Goal: Information Seeking & Learning: Learn about a topic

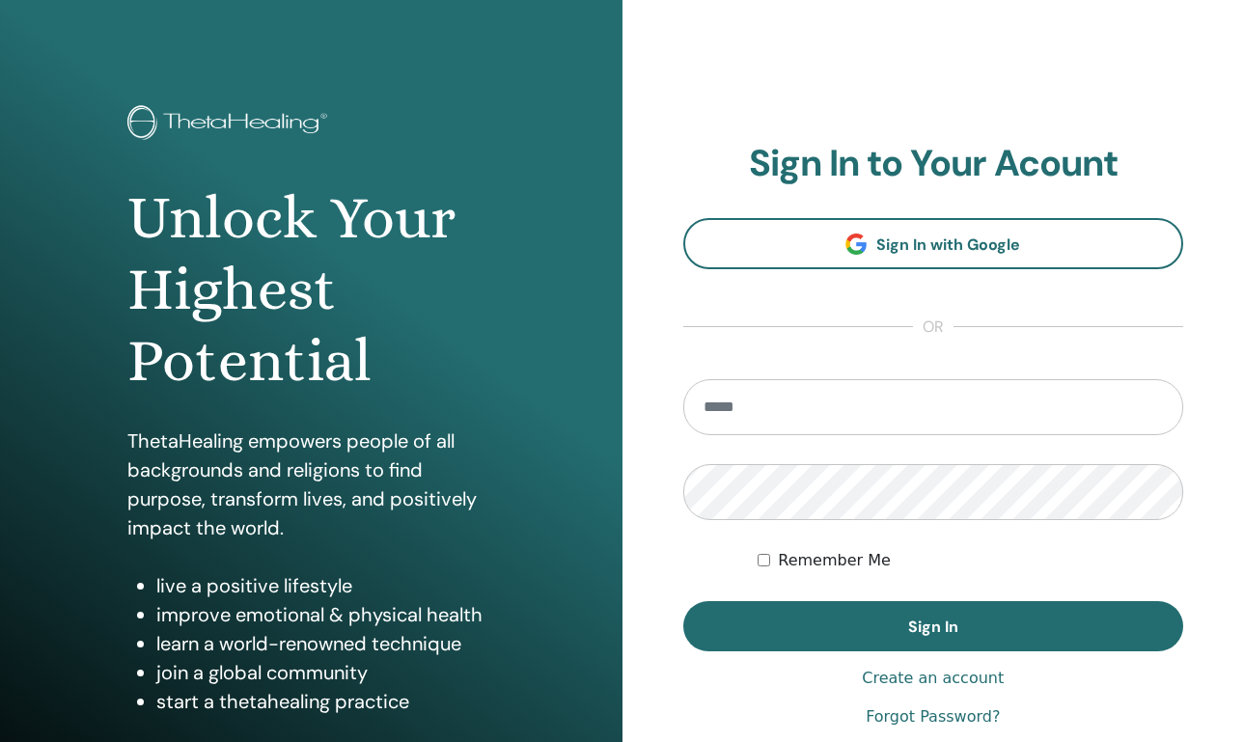
scroll to position [14, 0]
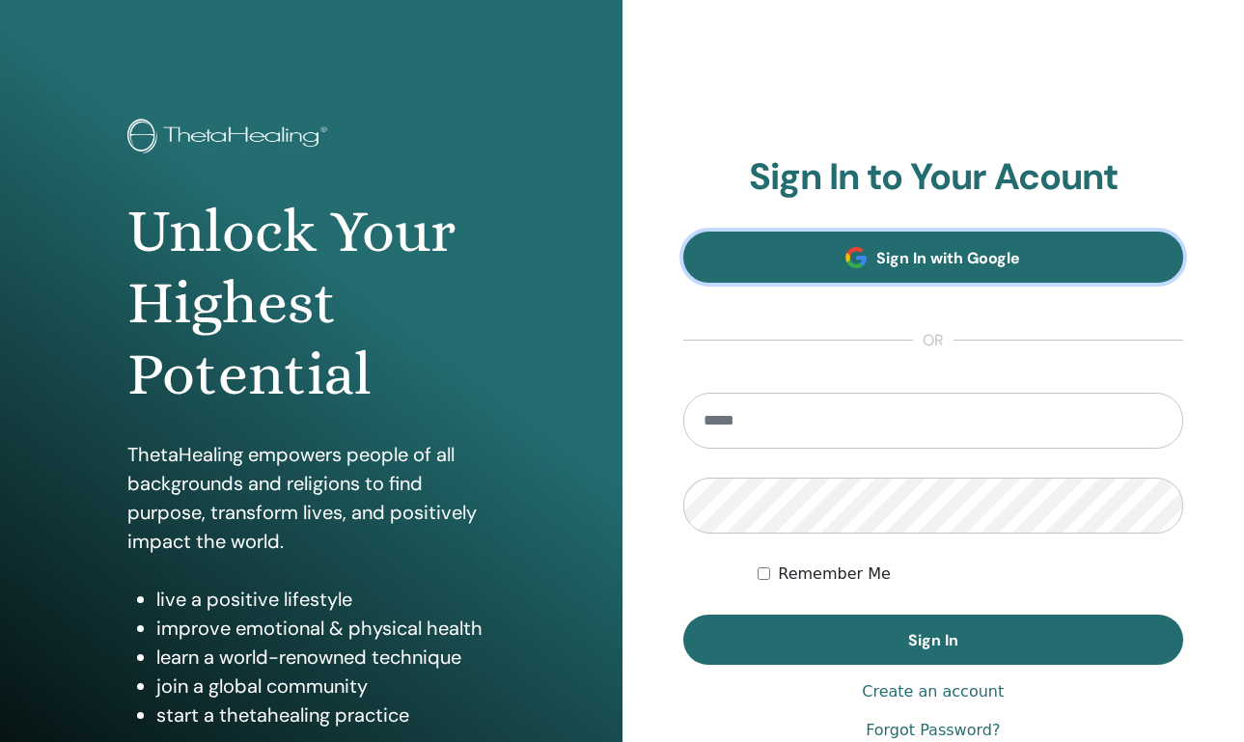
click at [857, 256] on span at bounding box center [856, 257] width 21 height 21
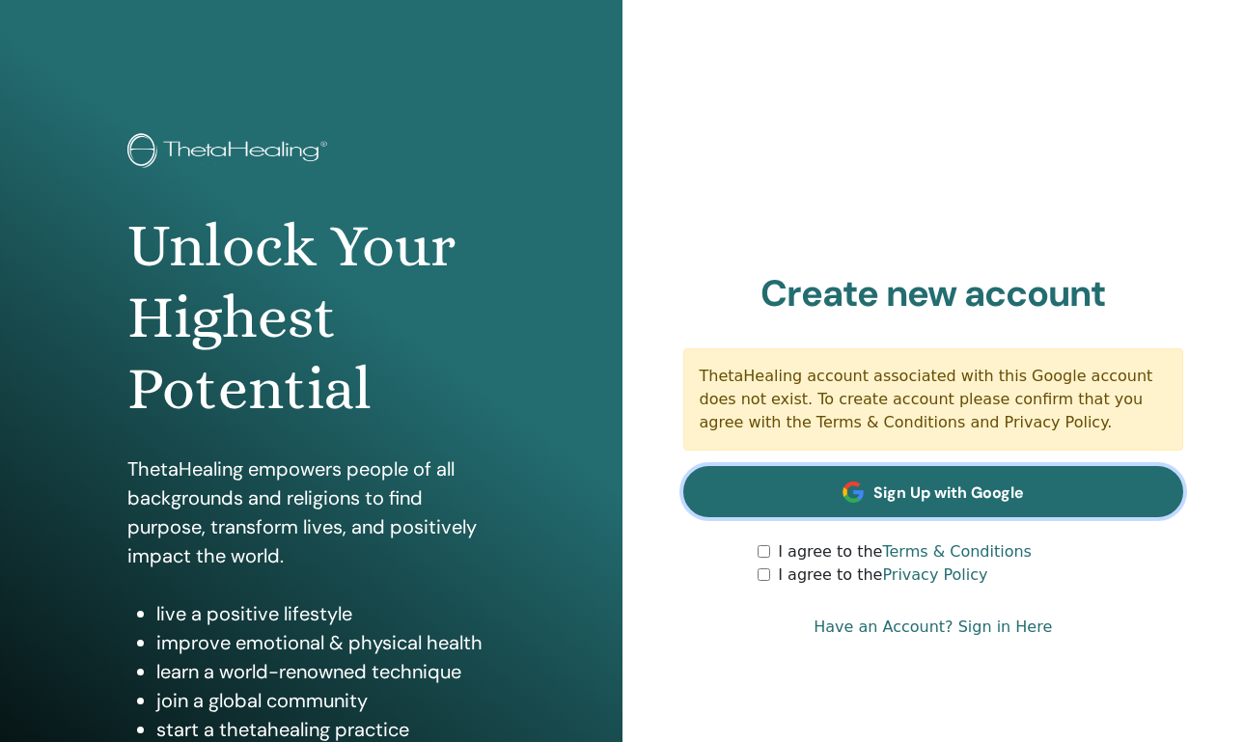
click at [905, 492] on span "Sign Up with Google" at bounding box center [949, 493] width 151 height 20
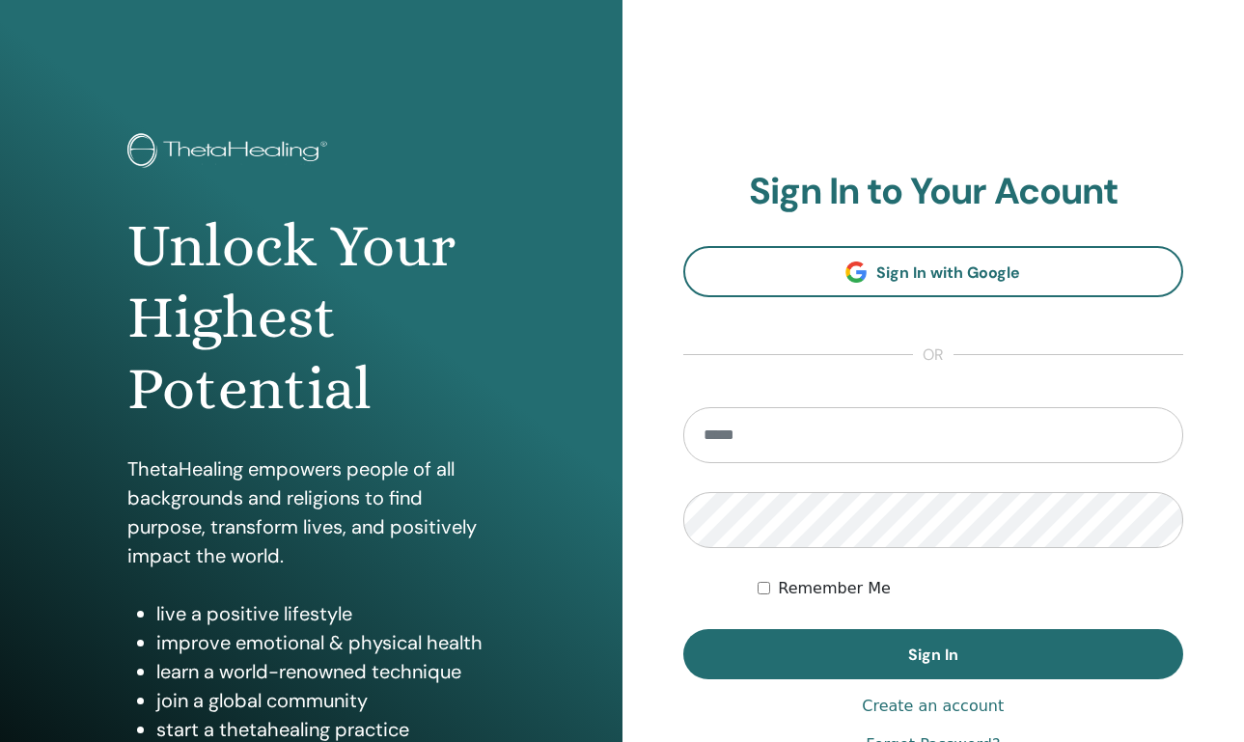
click at [922, 710] on link "Create an account" at bounding box center [933, 706] width 142 height 23
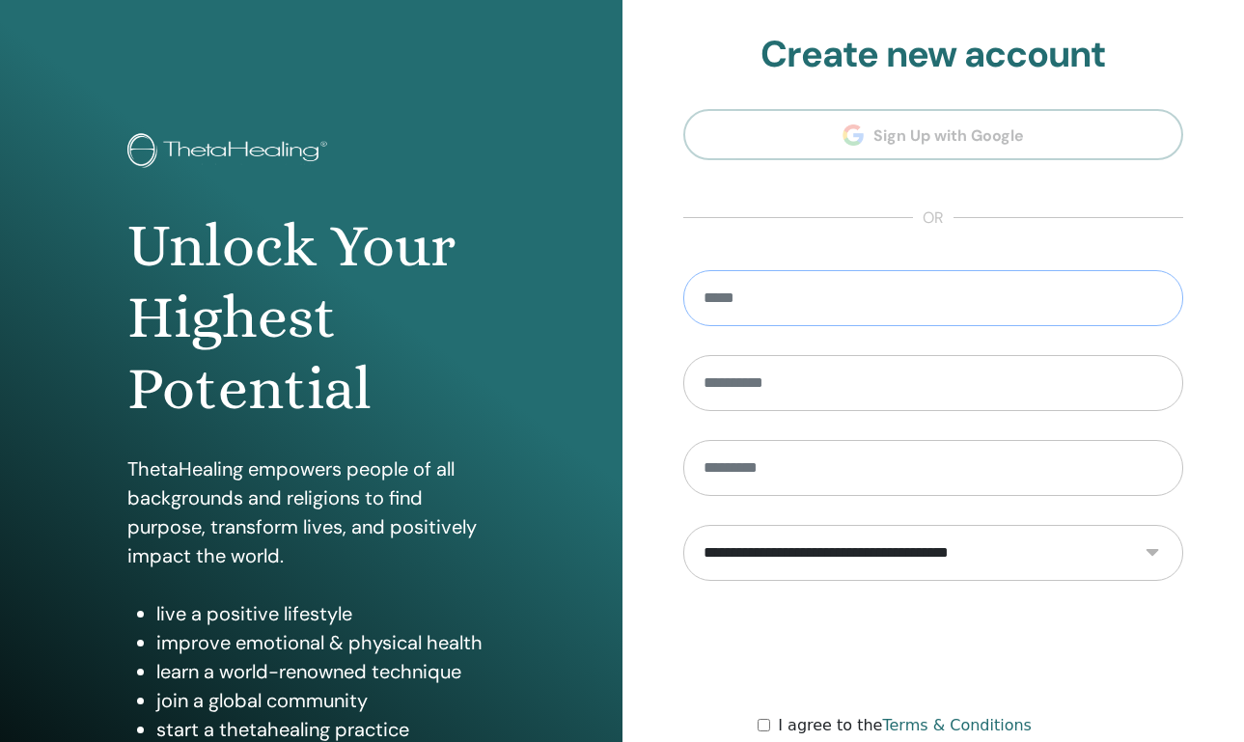
click at [807, 309] on input "email" at bounding box center [933, 298] width 501 height 56
type input "**********"
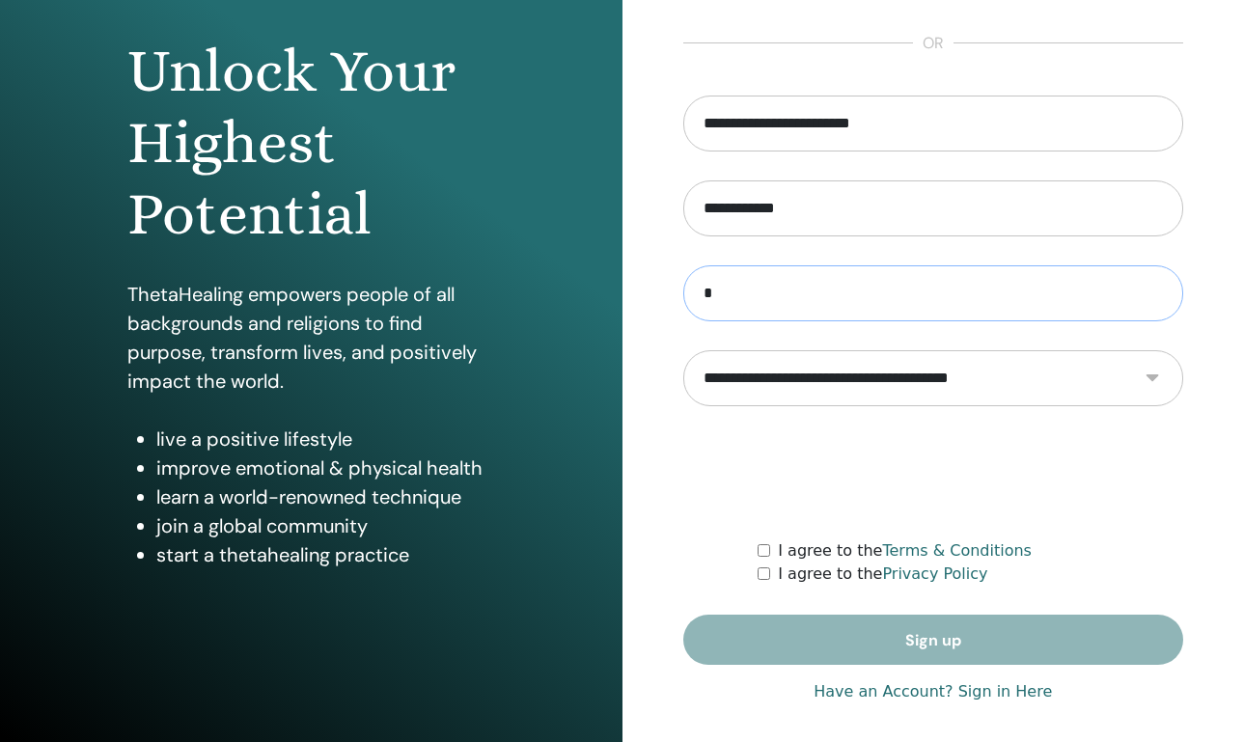
scroll to position [176, 0]
type input "*"
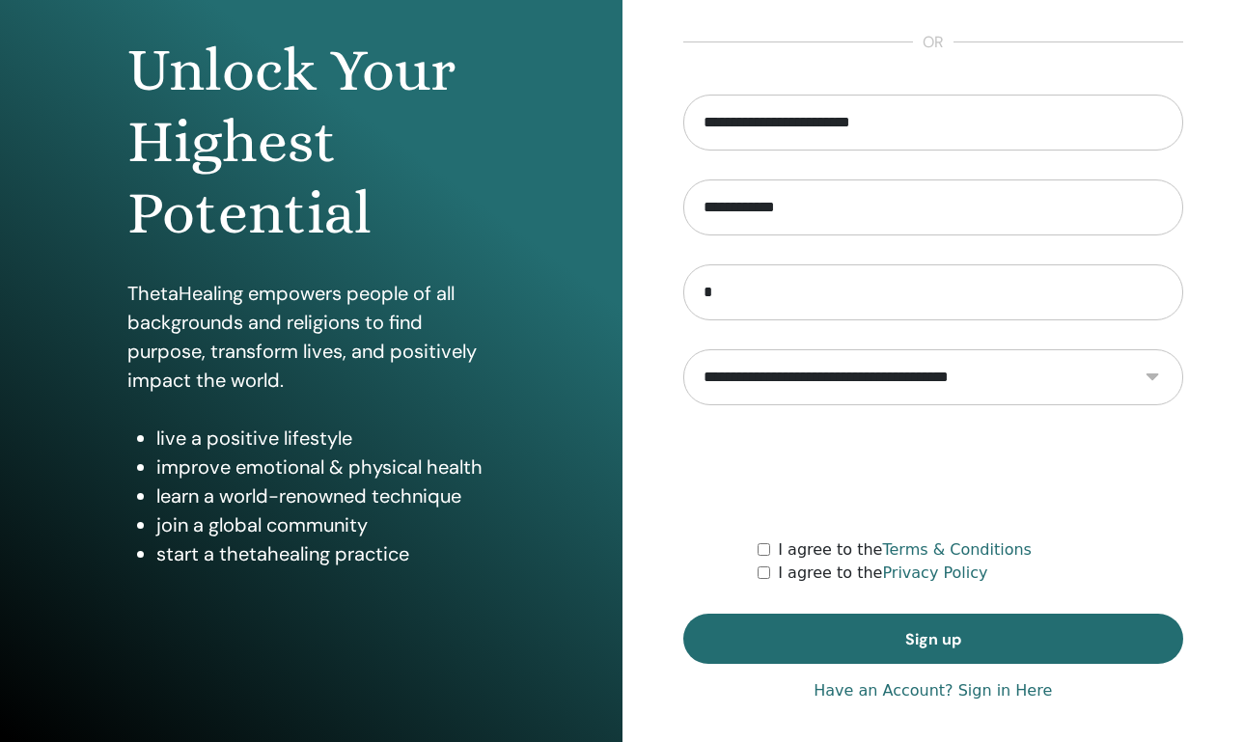
click at [980, 376] on select "**********" at bounding box center [933, 377] width 501 height 56
select select "***"
click at [683, 349] on select "**********" at bounding box center [933, 377] width 501 height 56
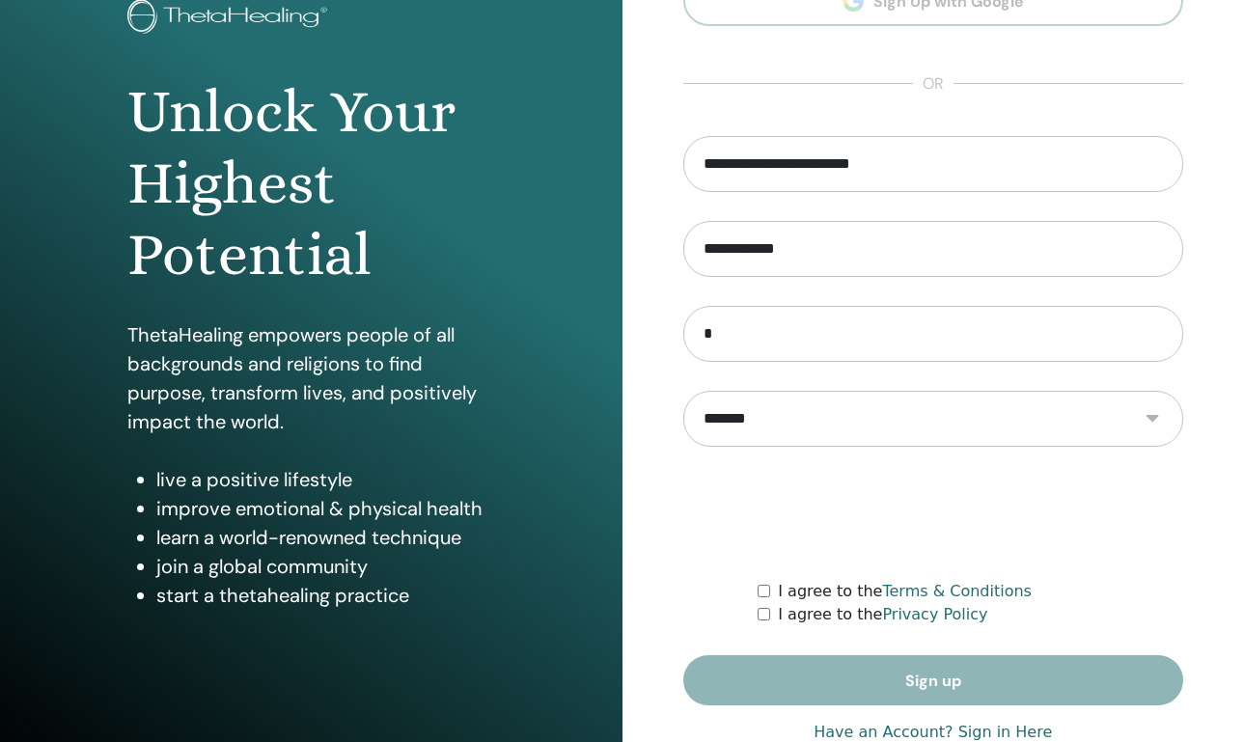
scroll to position [137, 0]
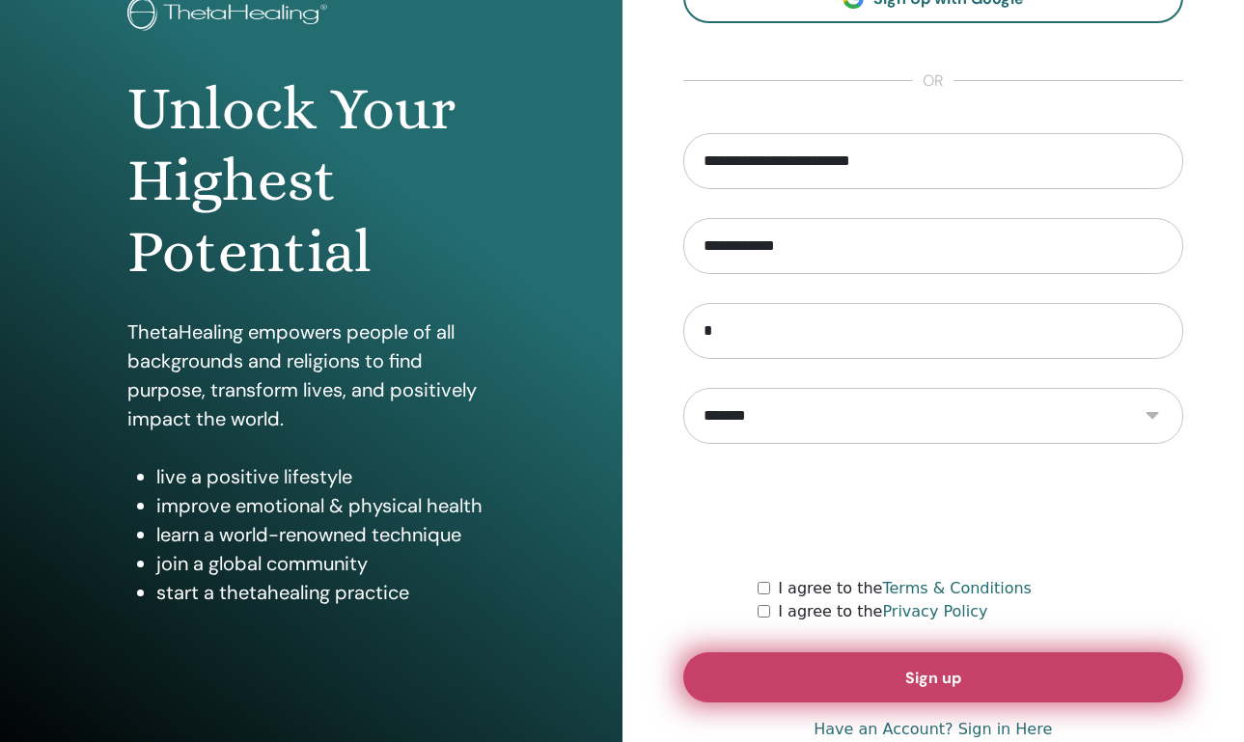
click at [795, 675] on button "Sign up" at bounding box center [933, 678] width 501 height 50
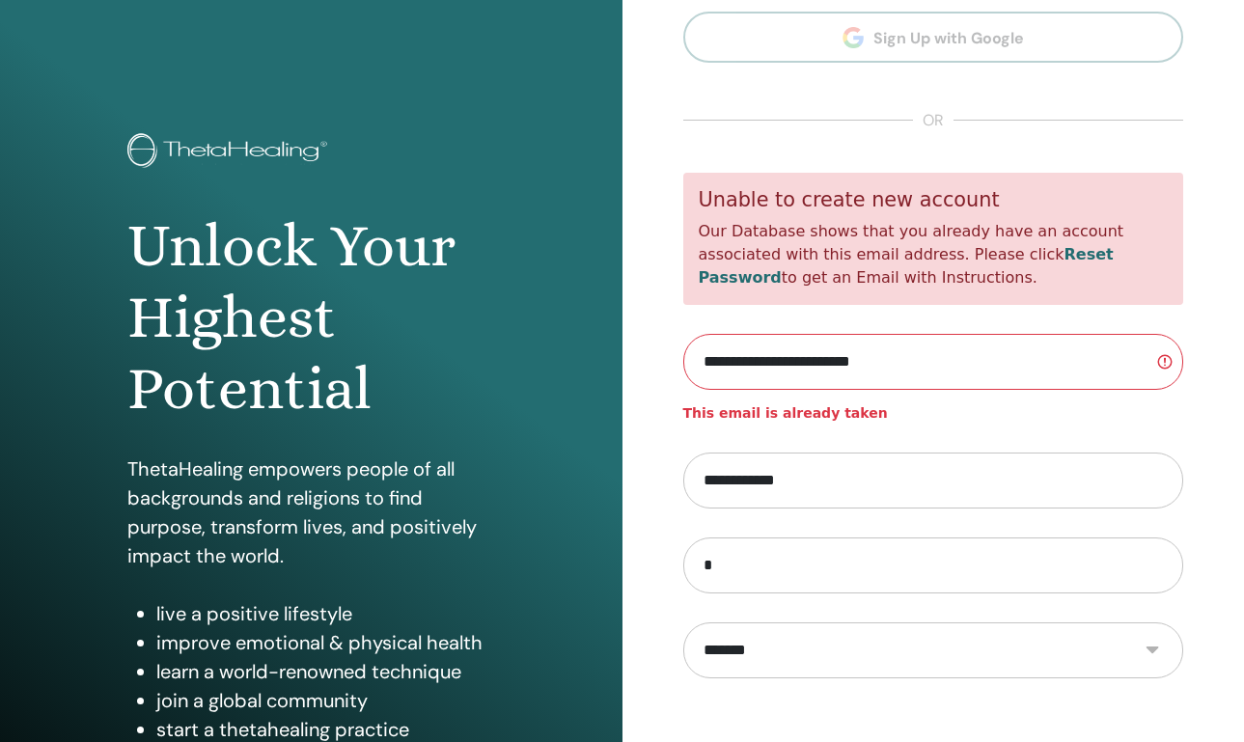
click at [1032, 257] on link "Reset Password" at bounding box center [906, 266] width 415 height 42
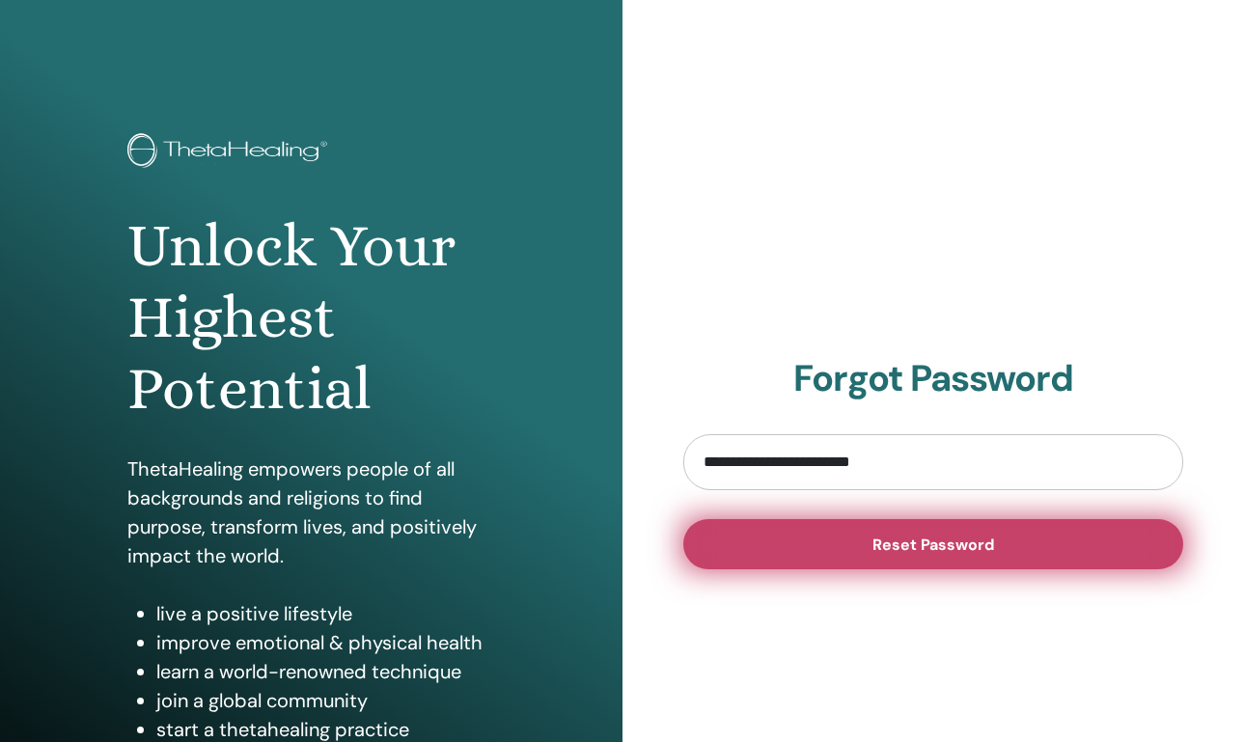
click at [979, 540] on span "Reset Password" at bounding box center [934, 545] width 122 height 20
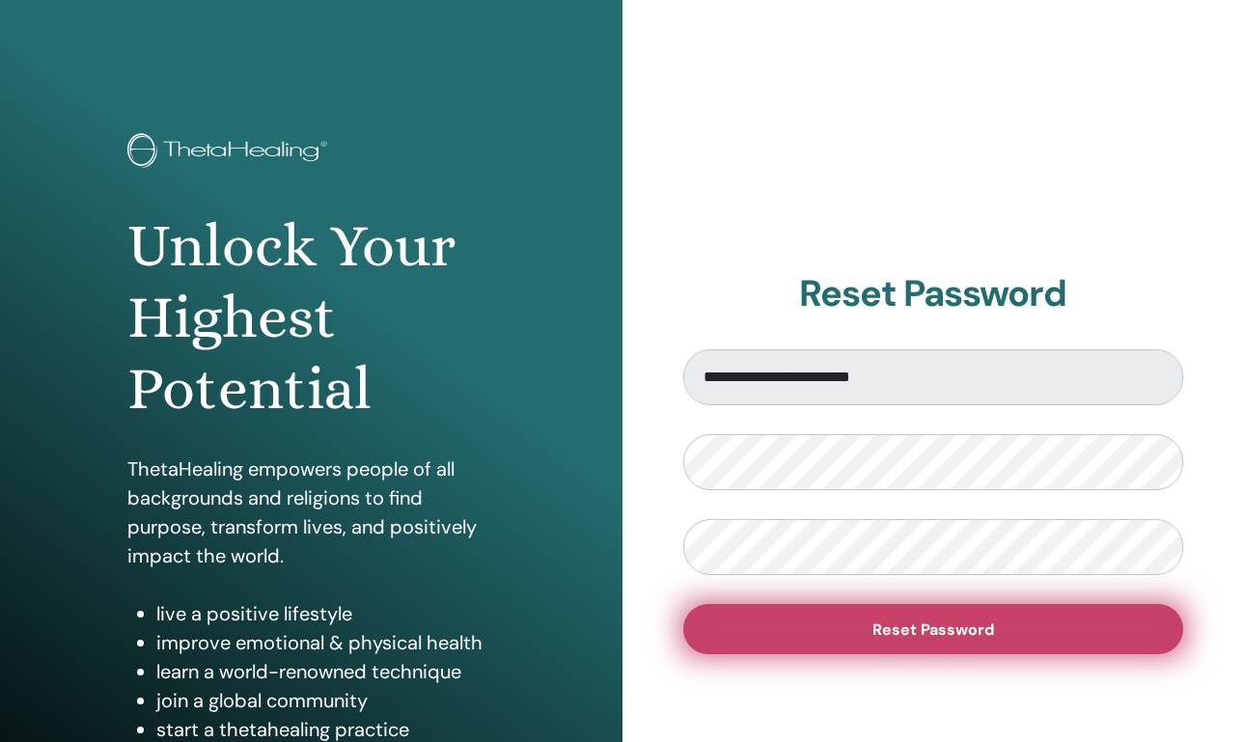
click at [943, 639] on button "Reset Password" at bounding box center [933, 629] width 501 height 50
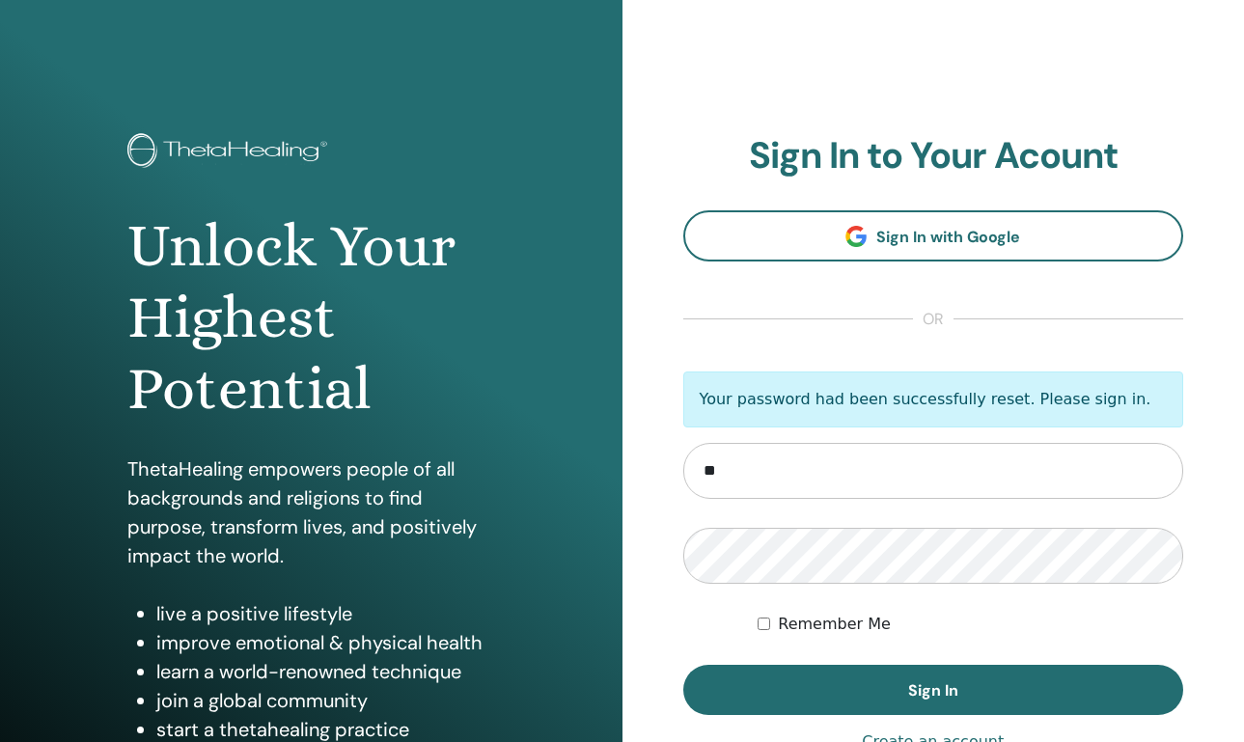
type input "**********"
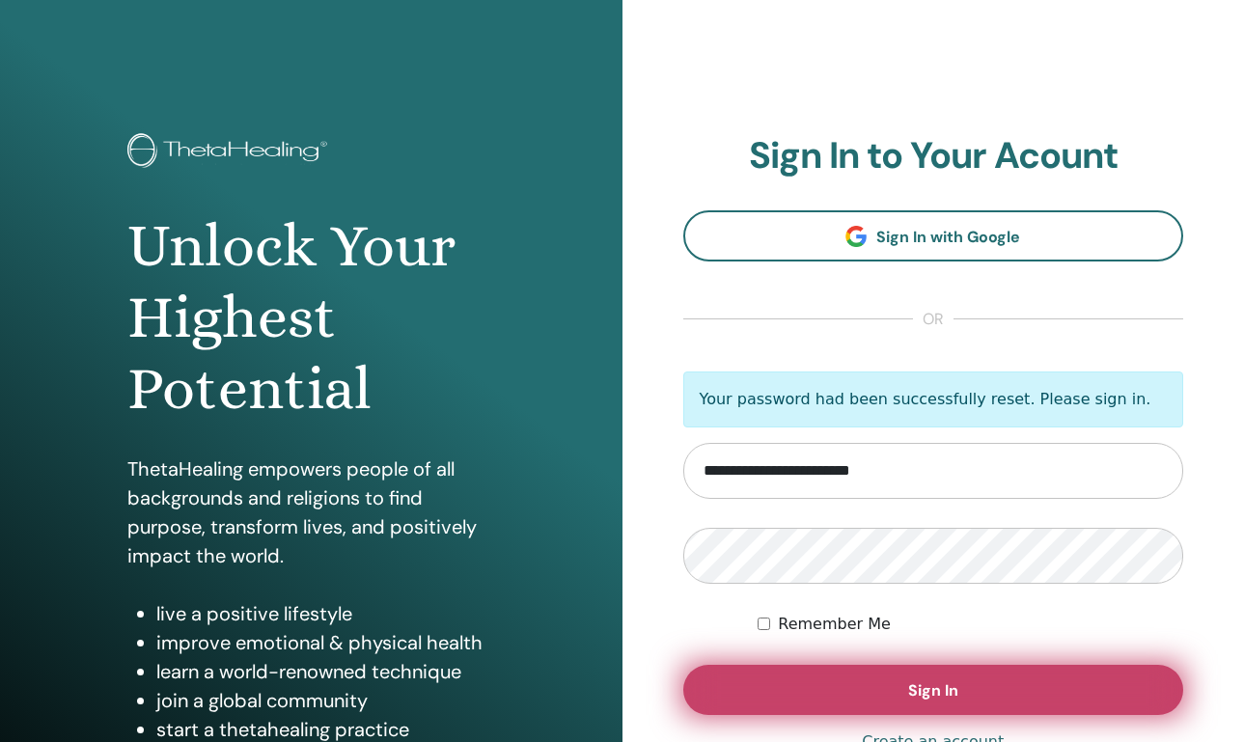
click at [834, 682] on button "Sign In" at bounding box center [933, 690] width 501 height 50
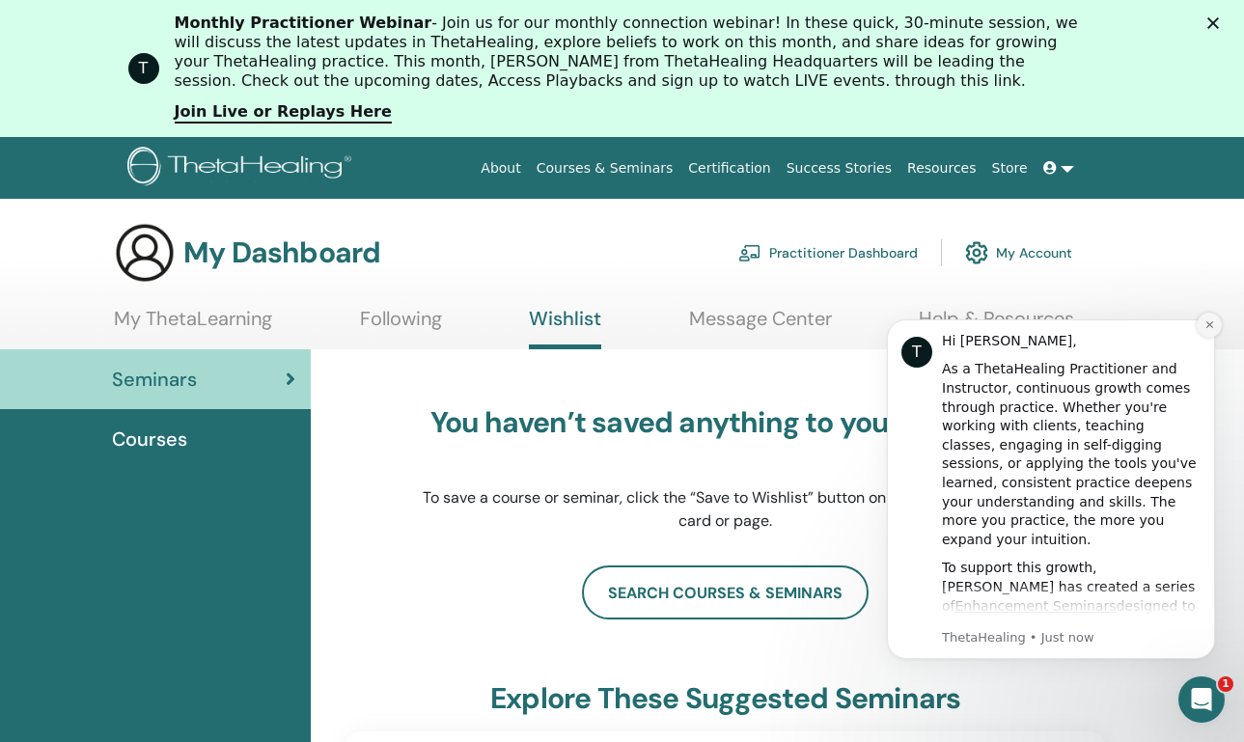
click at [1206, 329] on icon "Dismiss notification" at bounding box center [1210, 325] width 11 height 11
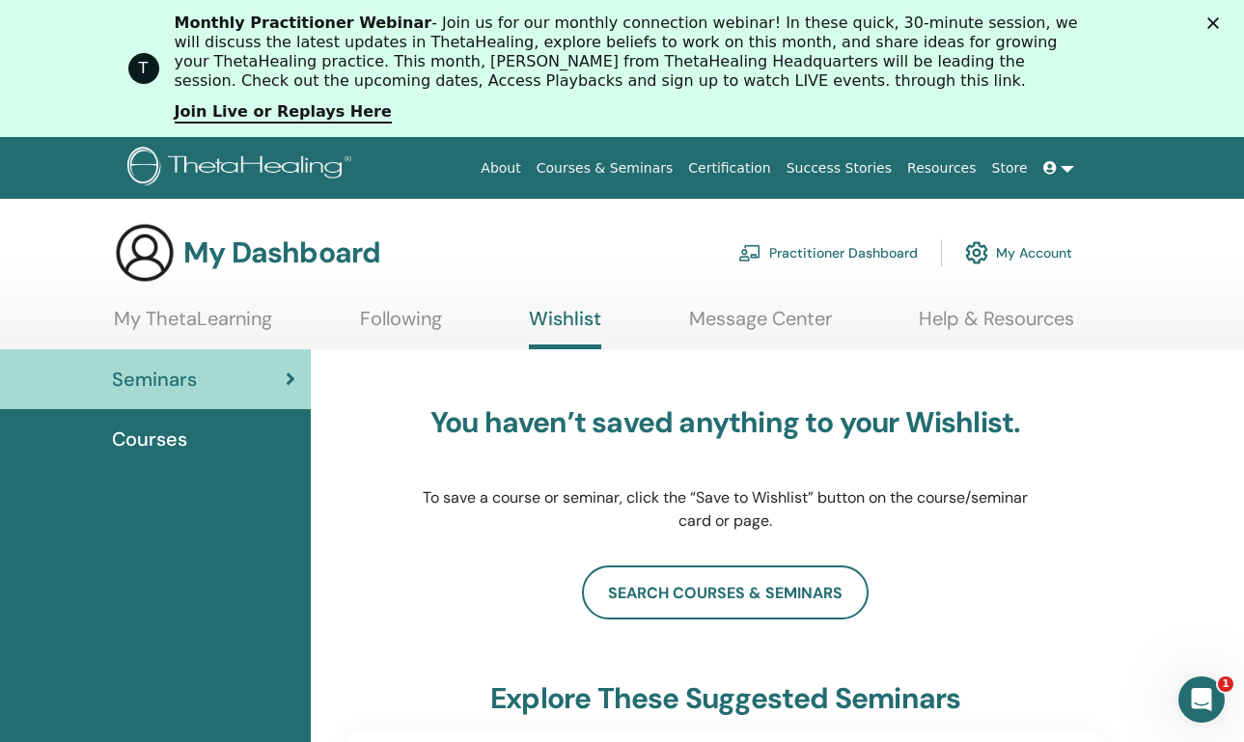
click at [165, 303] on section "My Dashboard Practitioner Dashboard My Account My ThetaLearning Following Wishl…" at bounding box center [622, 285] width 1244 height 127
click at [165, 317] on link "My ThetaLearning" at bounding box center [193, 326] width 158 height 38
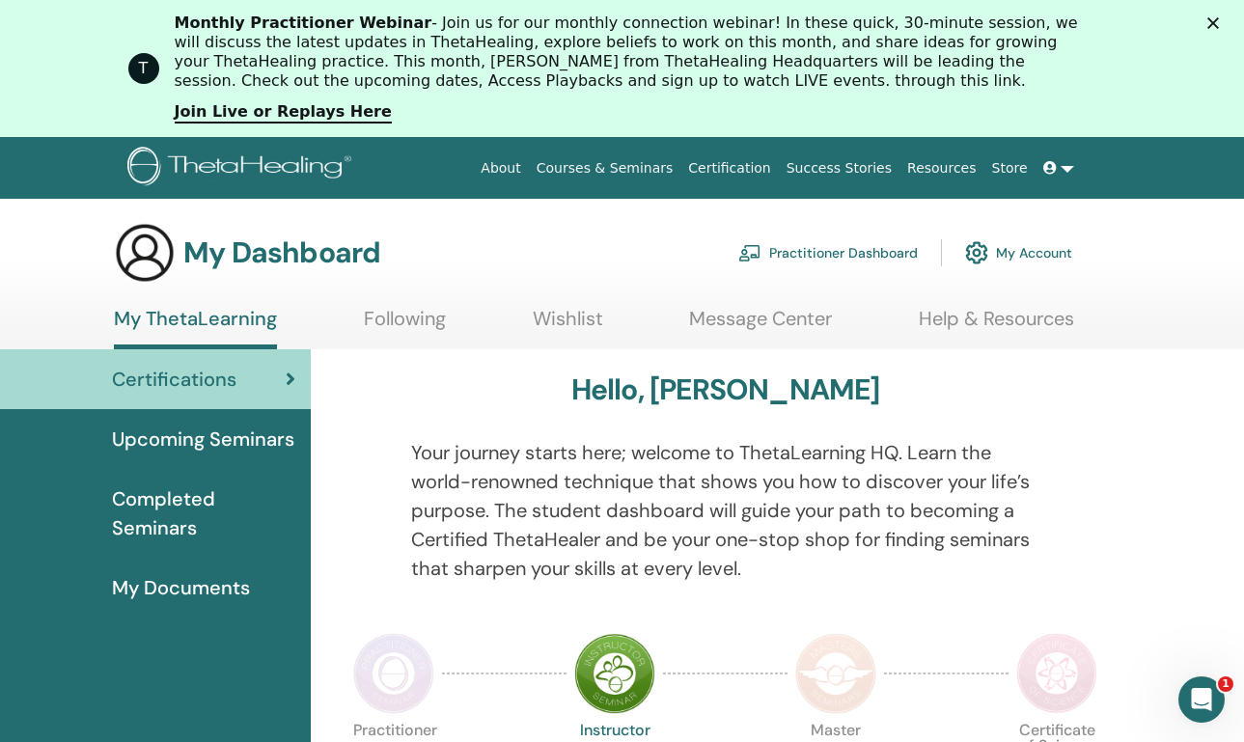
click at [197, 590] on span "My Documents" at bounding box center [181, 587] width 138 height 29
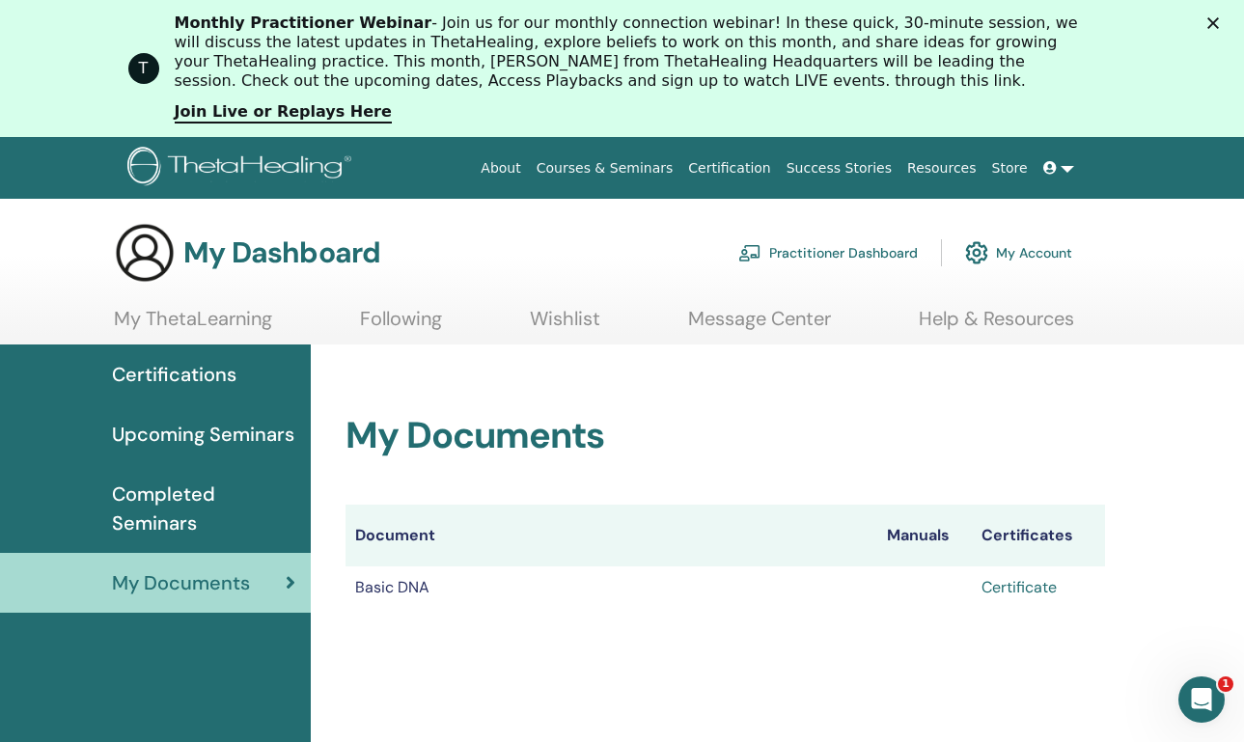
click at [1023, 590] on link "Certificate" at bounding box center [1019, 587] width 75 height 20
click at [177, 320] on link "My ThetaLearning" at bounding box center [193, 326] width 158 height 38
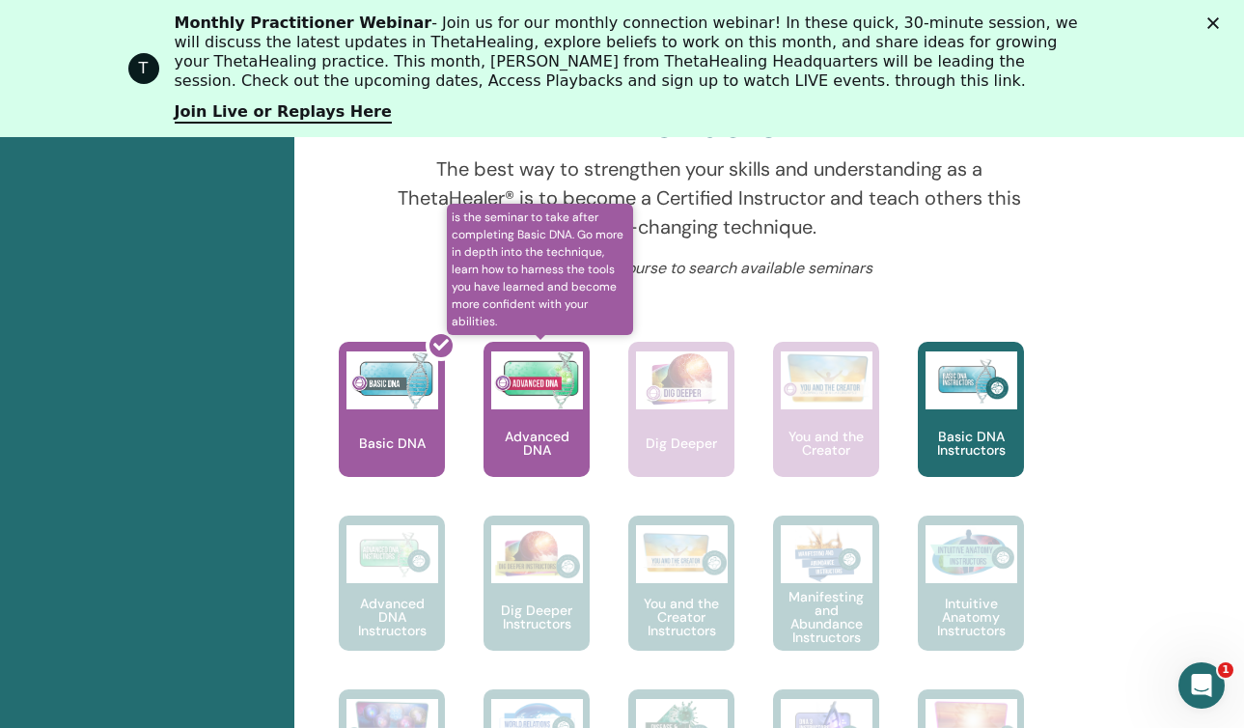
scroll to position [779, 0]
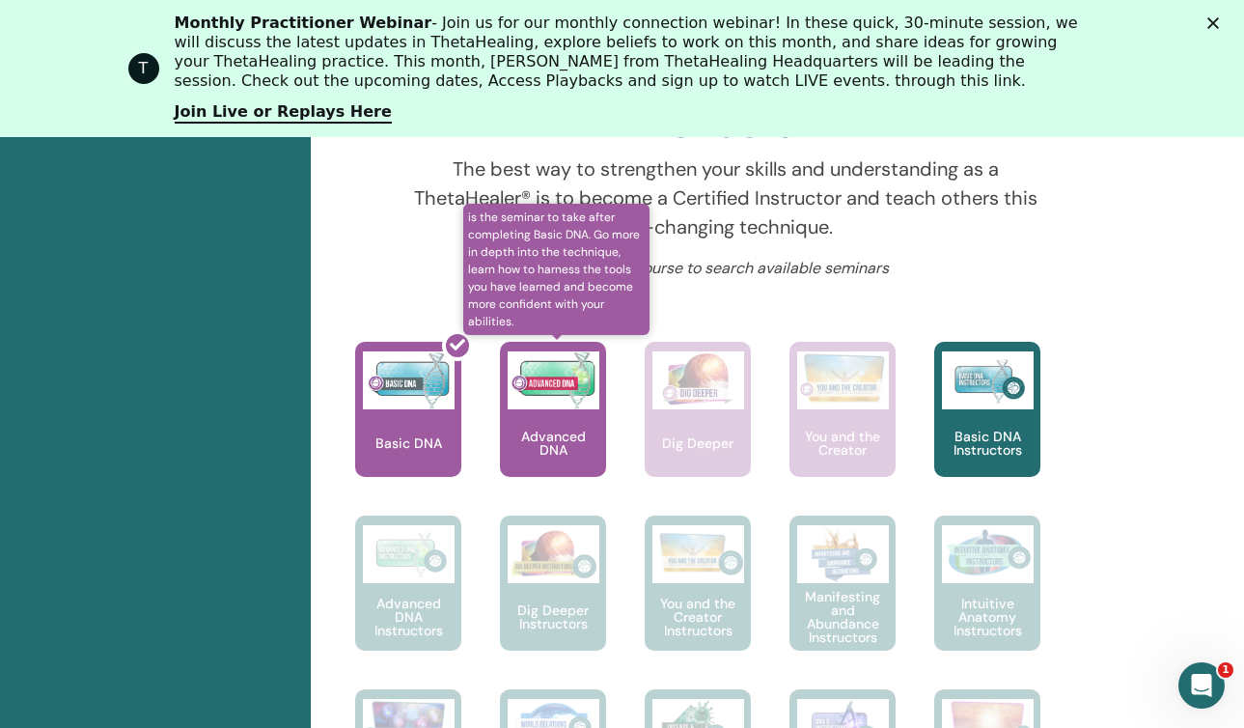
click at [562, 399] on img at bounding box center [554, 380] width 92 height 58
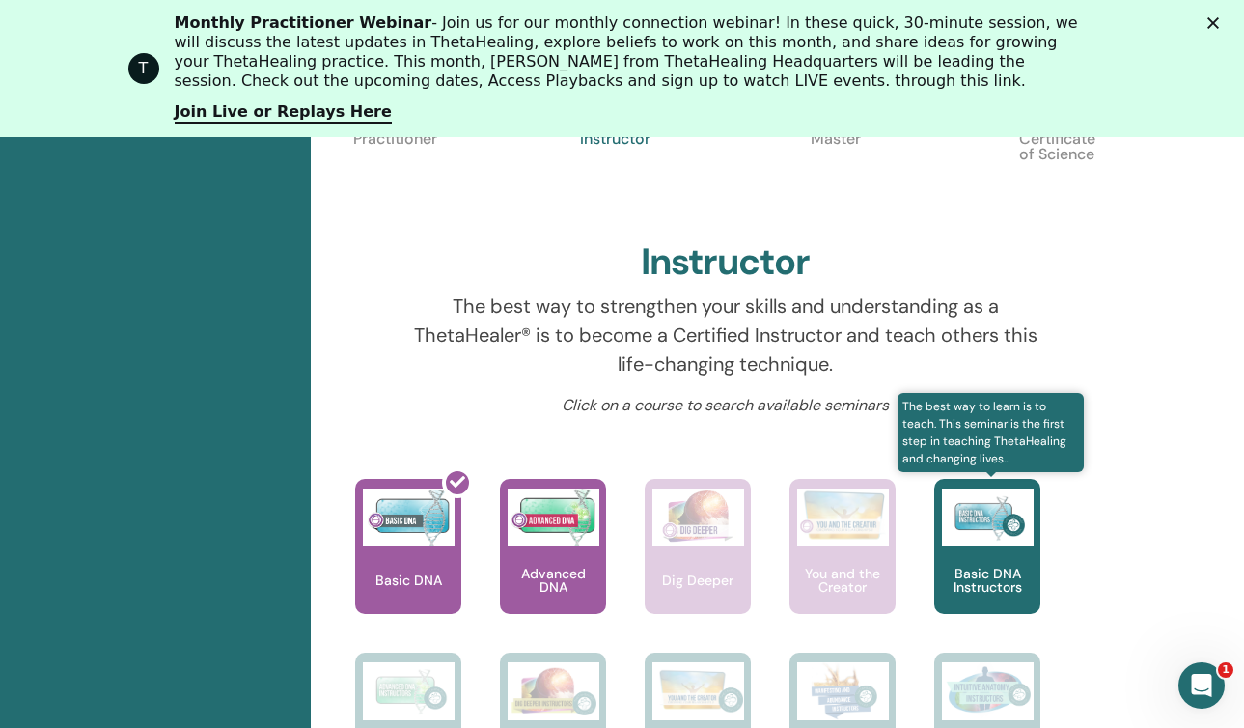
click at [997, 567] on p "Basic DNA Instructors" at bounding box center [987, 580] width 106 height 27
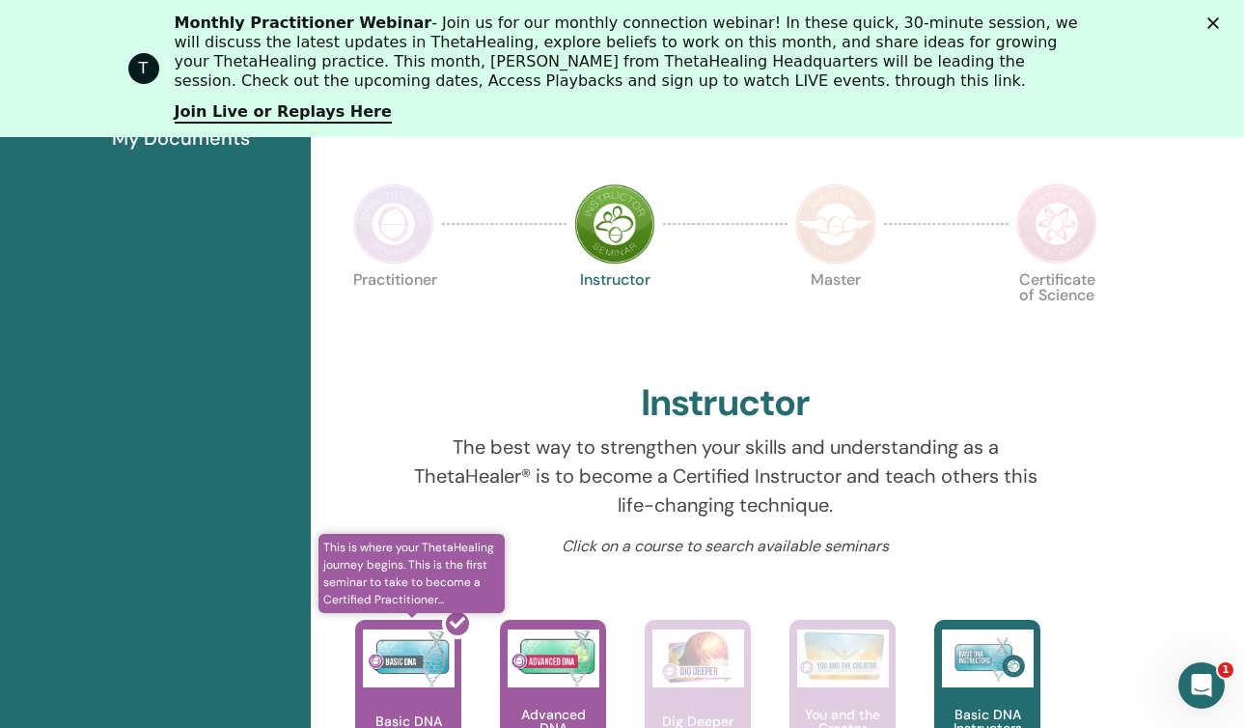
click at [431, 661] on div at bounding box center [420, 695] width 106 height 174
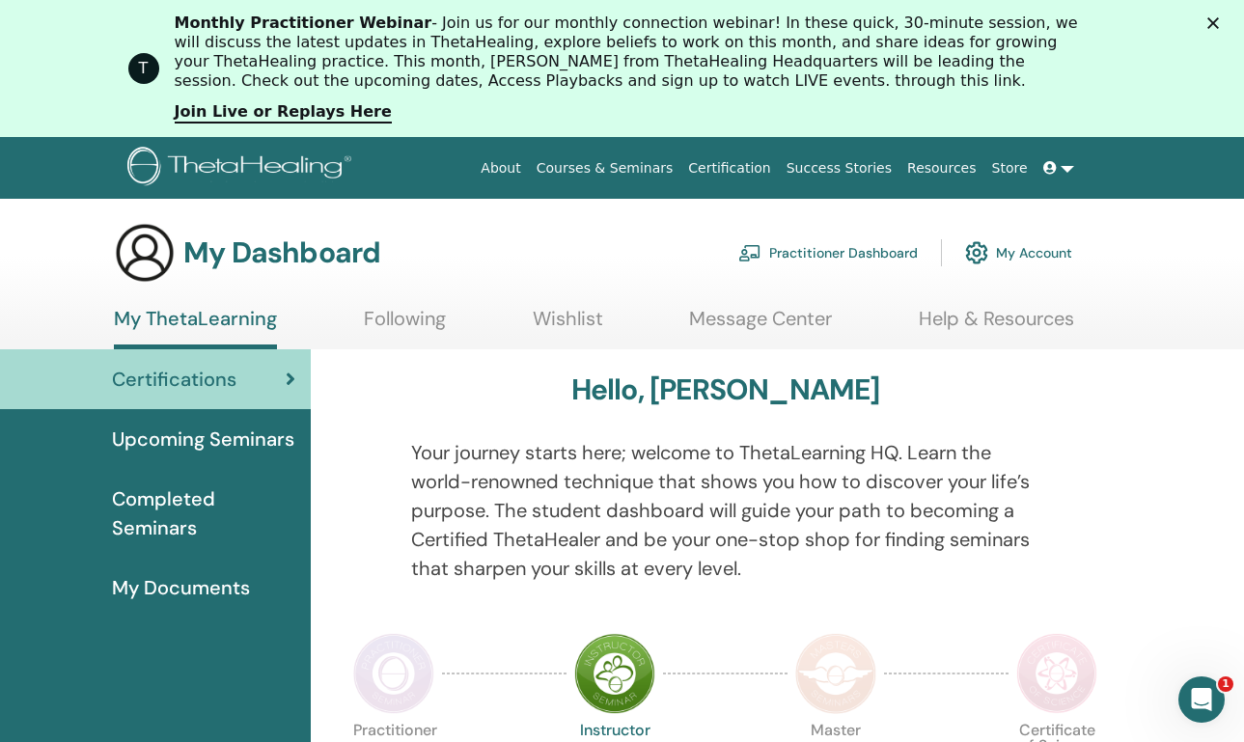
click at [157, 586] on span "My Documents" at bounding box center [181, 587] width 138 height 29
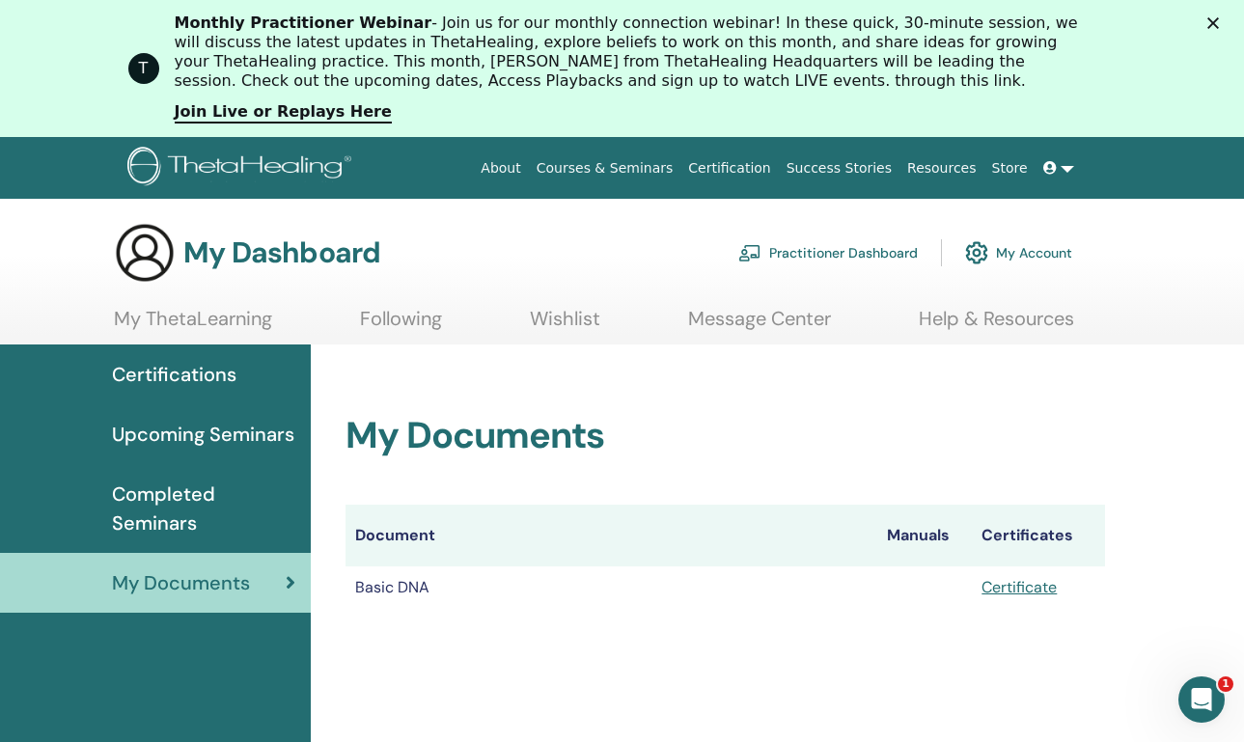
click at [389, 592] on td "Basic DNA" at bounding box center [612, 588] width 532 height 42
click at [222, 321] on link "My ThetaLearning" at bounding box center [193, 326] width 158 height 38
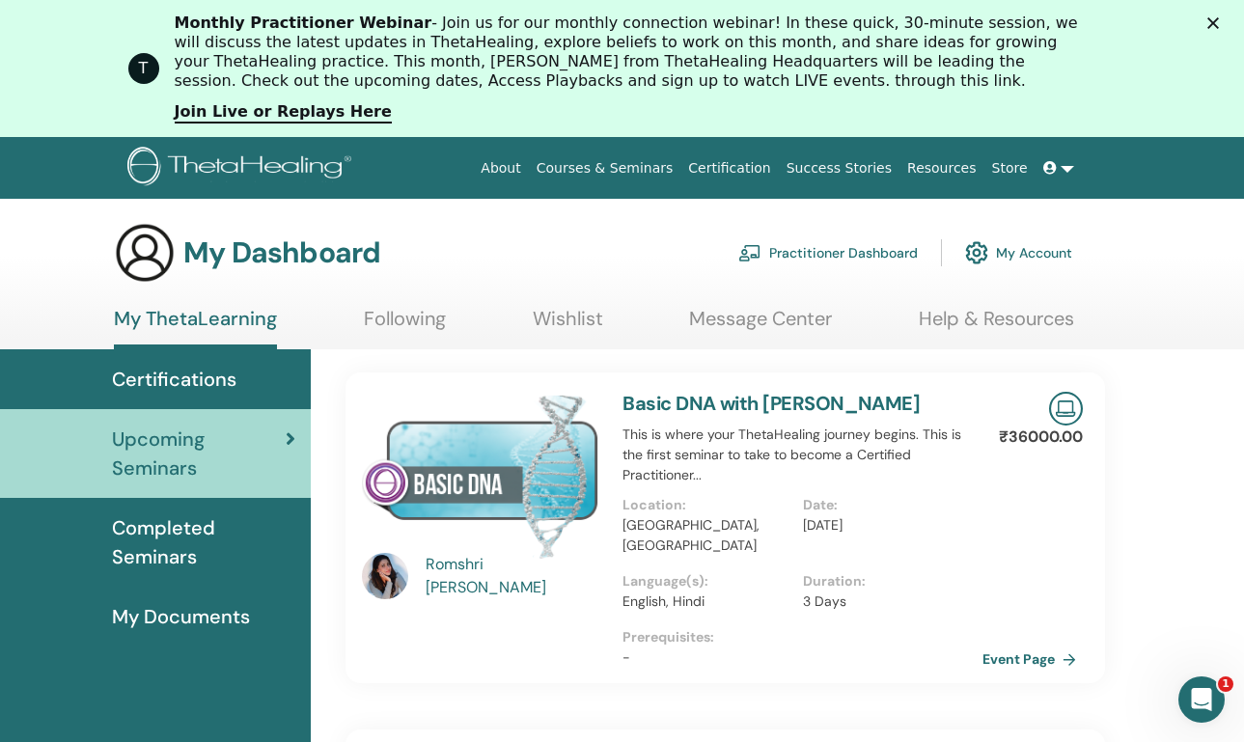
click at [207, 554] on span "Completed Seminars" at bounding box center [203, 543] width 183 height 58
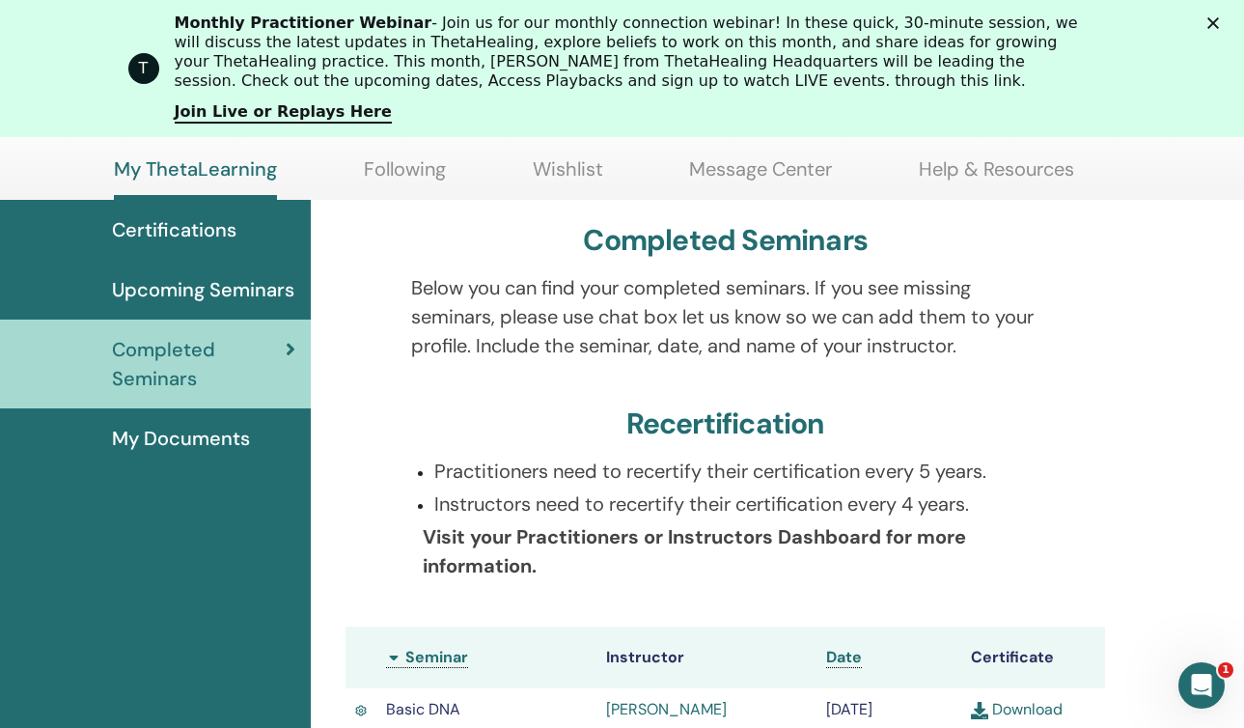
scroll to position [181, 0]
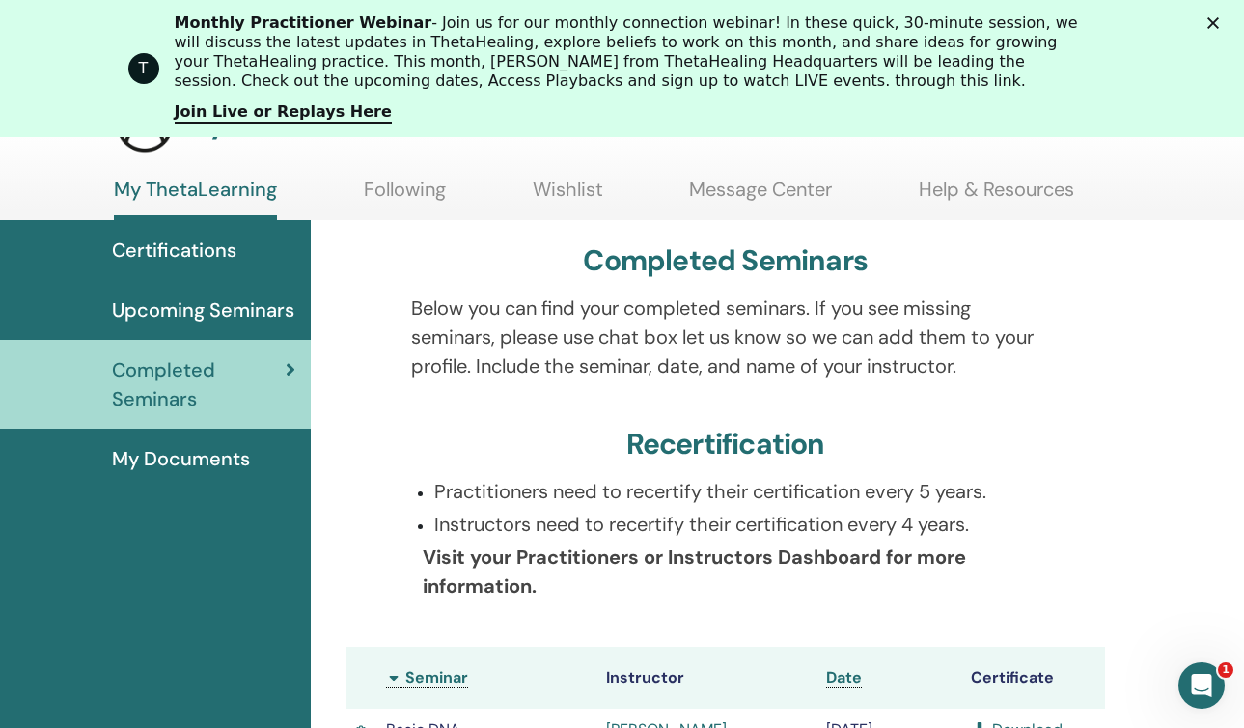
click at [224, 306] on span "Upcoming Seminars" at bounding box center [203, 309] width 182 height 29
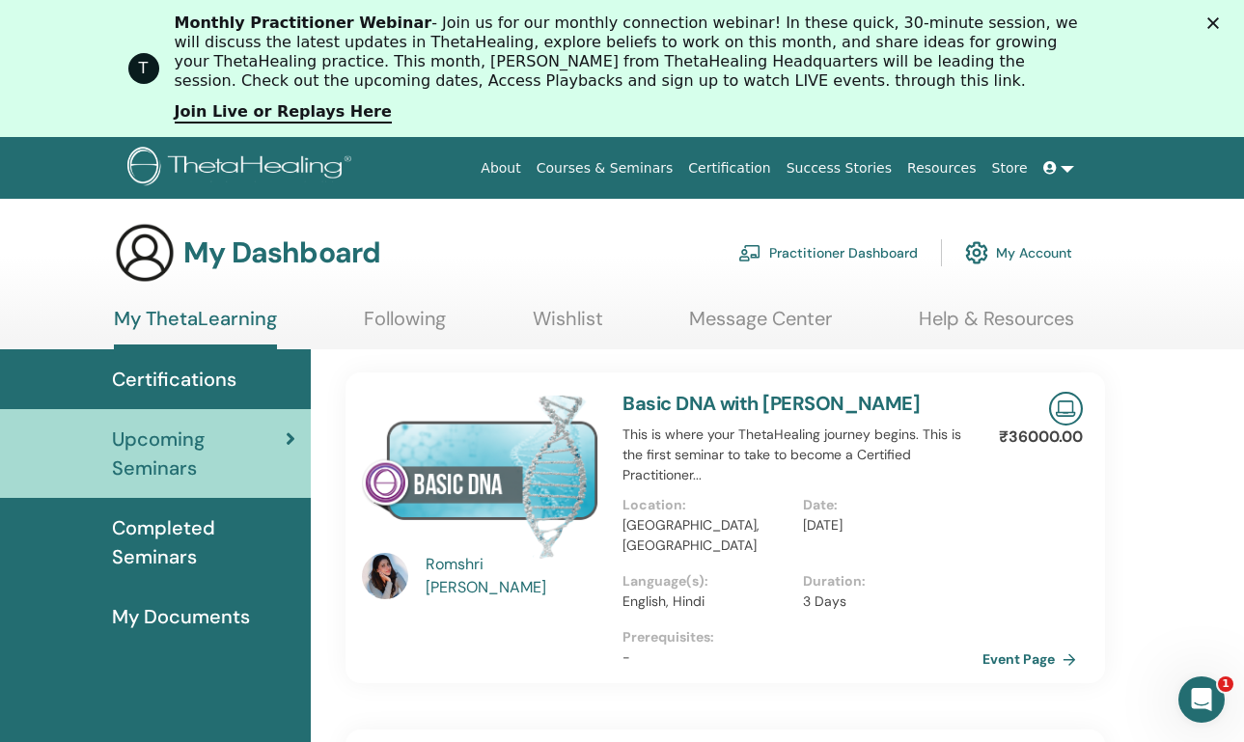
click at [216, 374] on span "Certifications" at bounding box center [174, 379] width 125 height 29
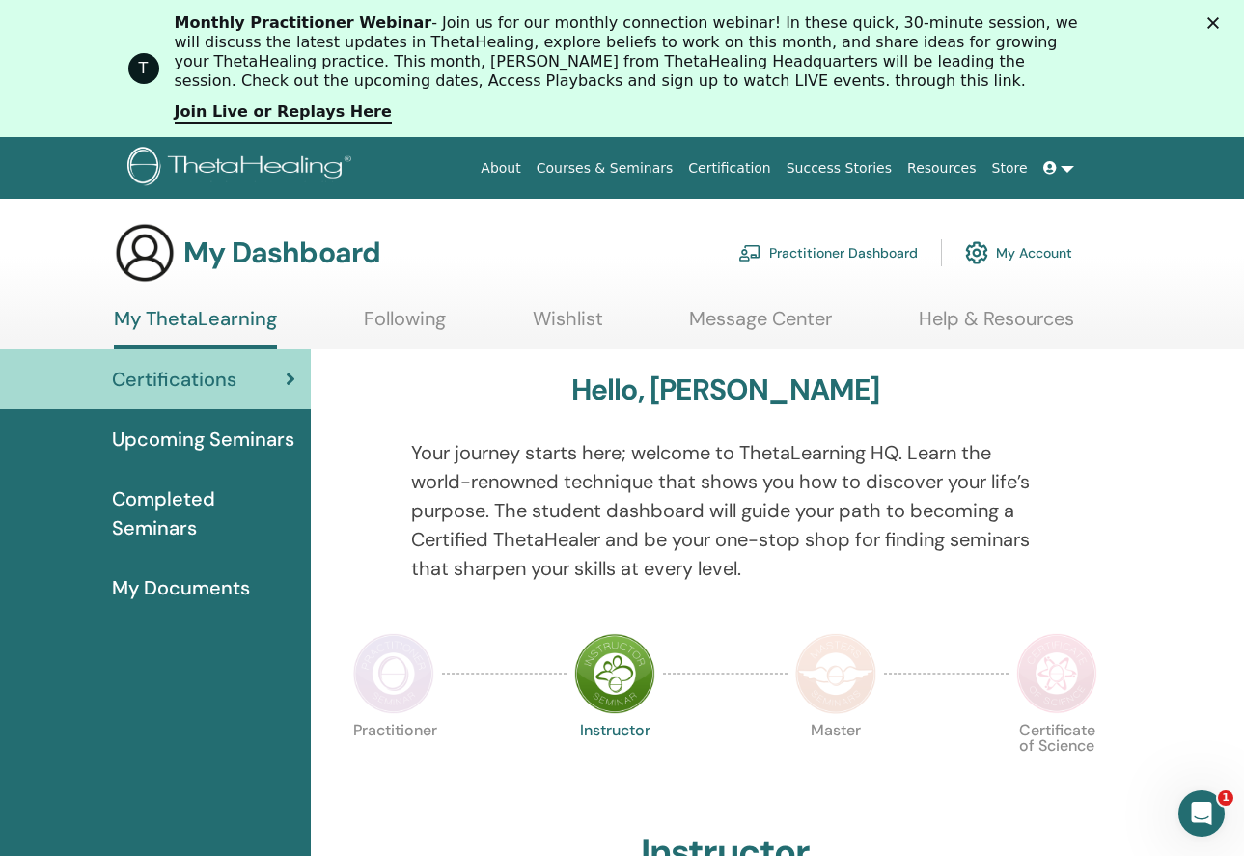
click at [172, 591] on span "My Documents" at bounding box center [181, 587] width 138 height 29
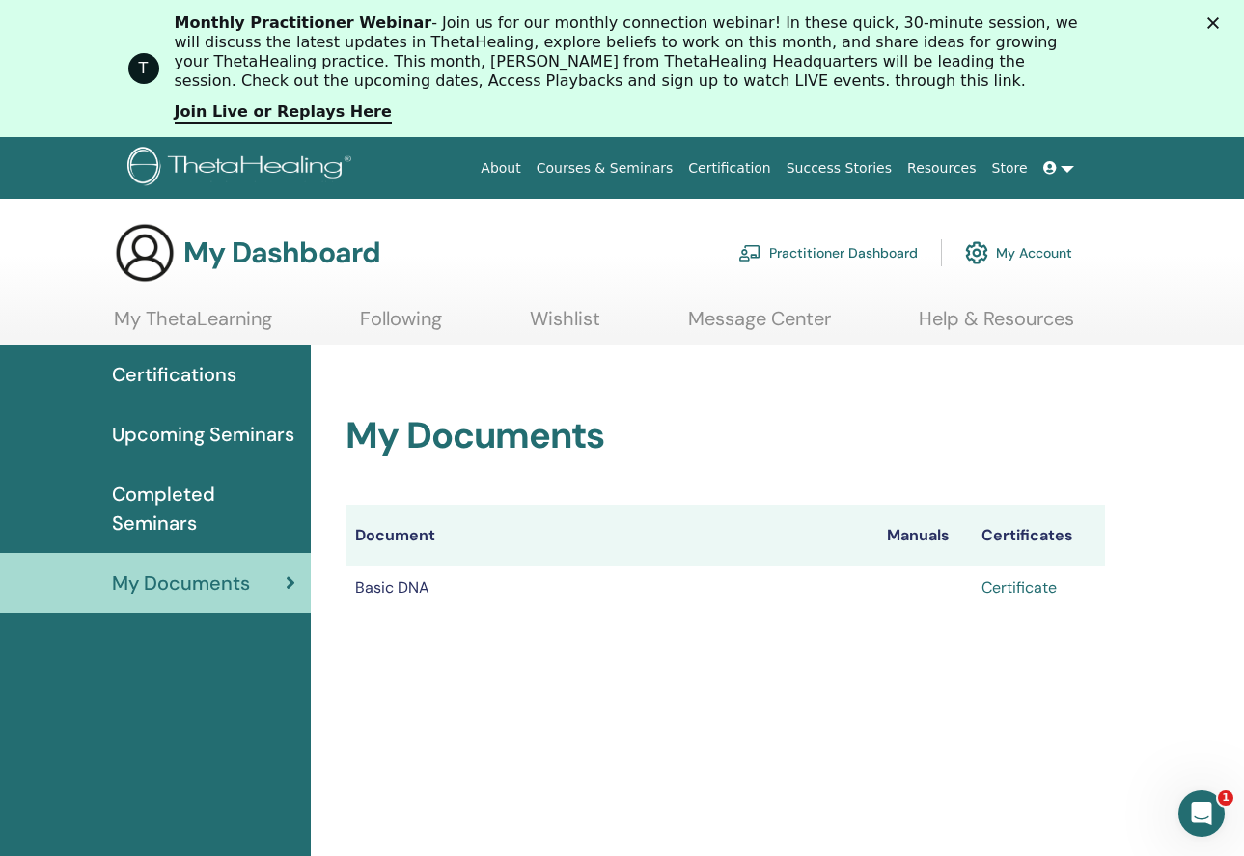
click at [1004, 584] on link "Certificate" at bounding box center [1019, 587] width 75 height 20
click at [166, 503] on span "Completed Seminars" at bounding box center [203, 509] width 183 height 58
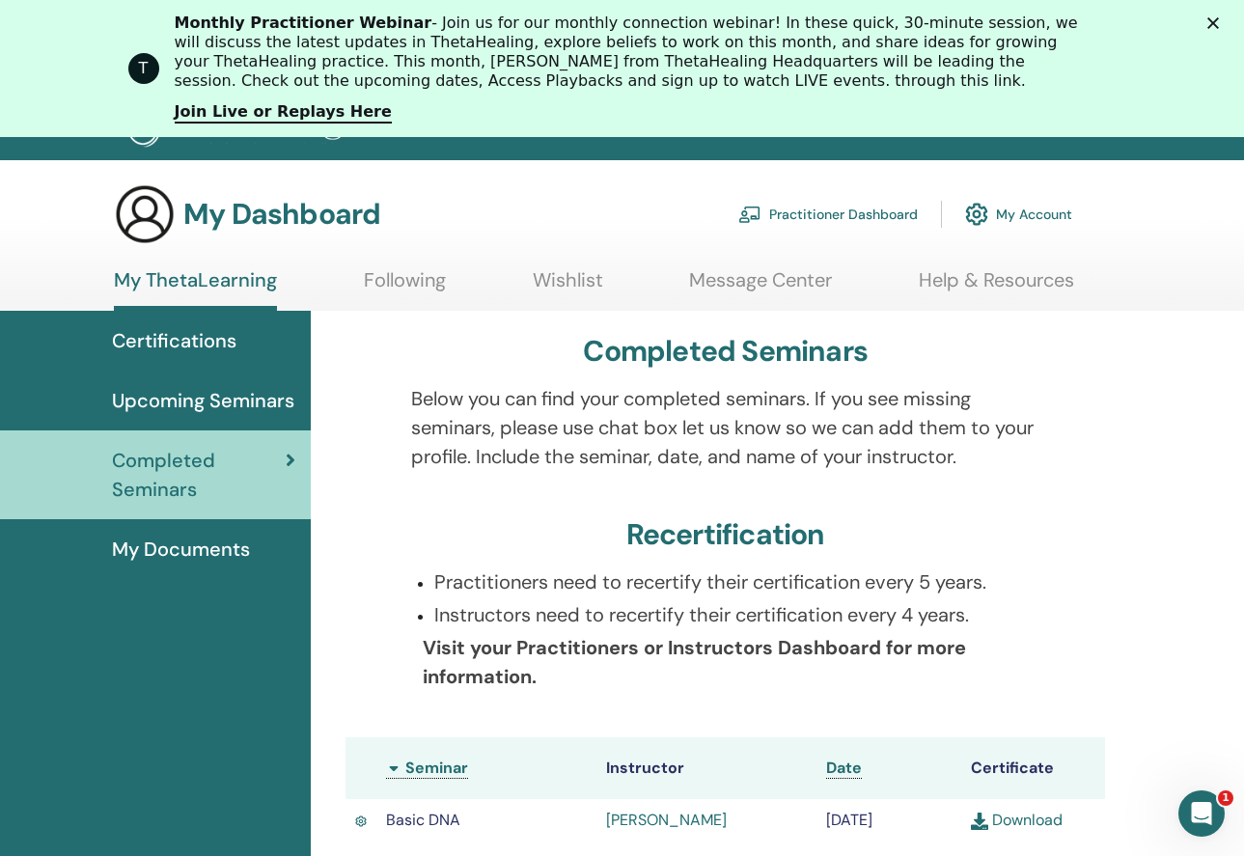
scroll to position [24, 0]
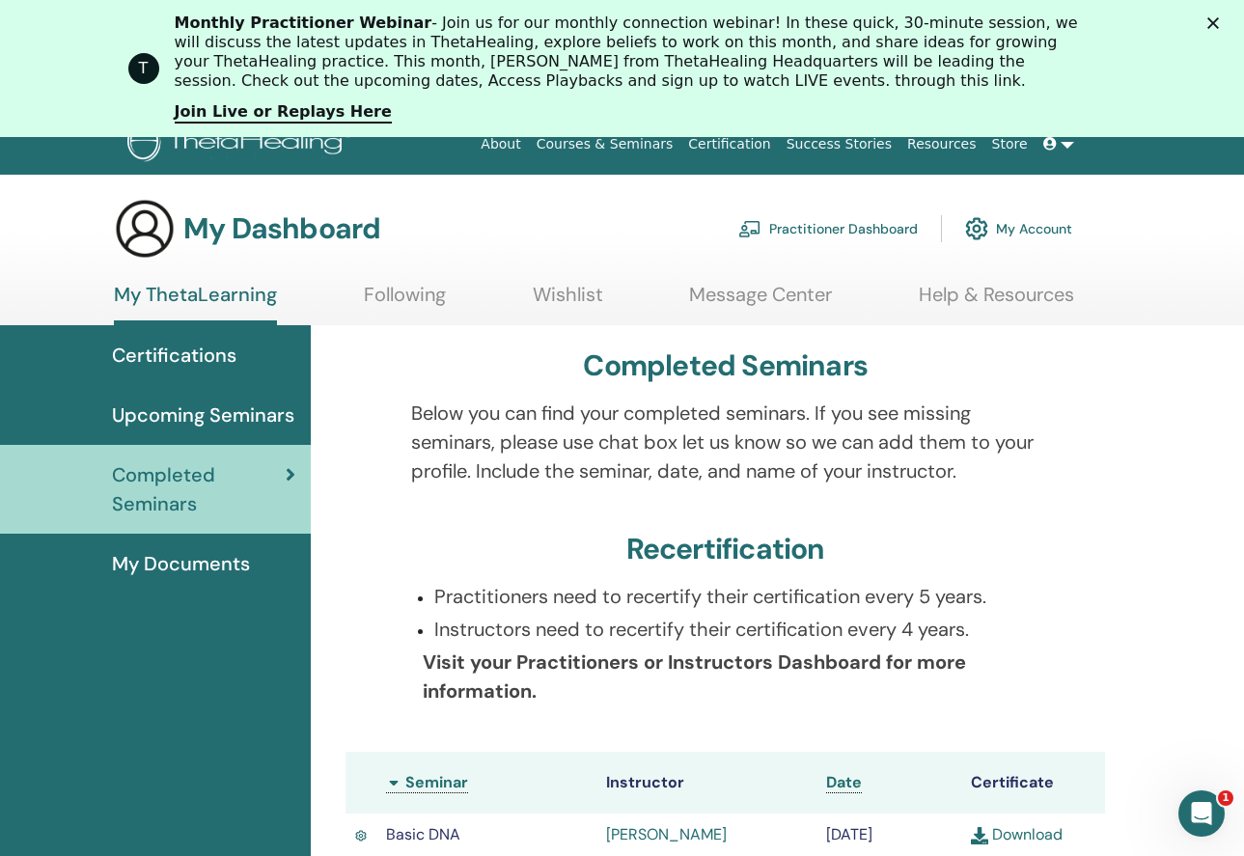
click at [423, 304] on link "Following" at bounding box center [405, 302] width 82 height 38
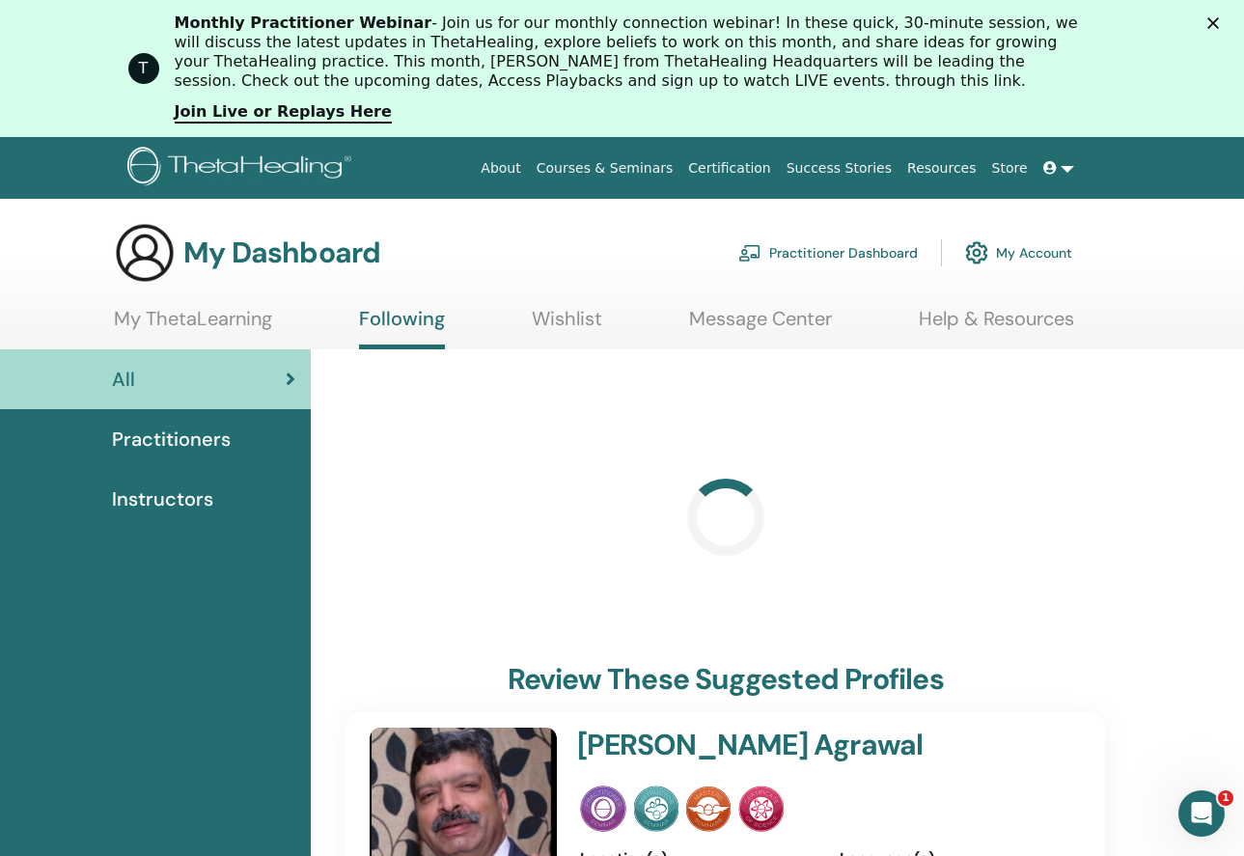
click at [204, 328] on link "My ThetaLearning" at bounding box center [193, 326] width 158 height 38
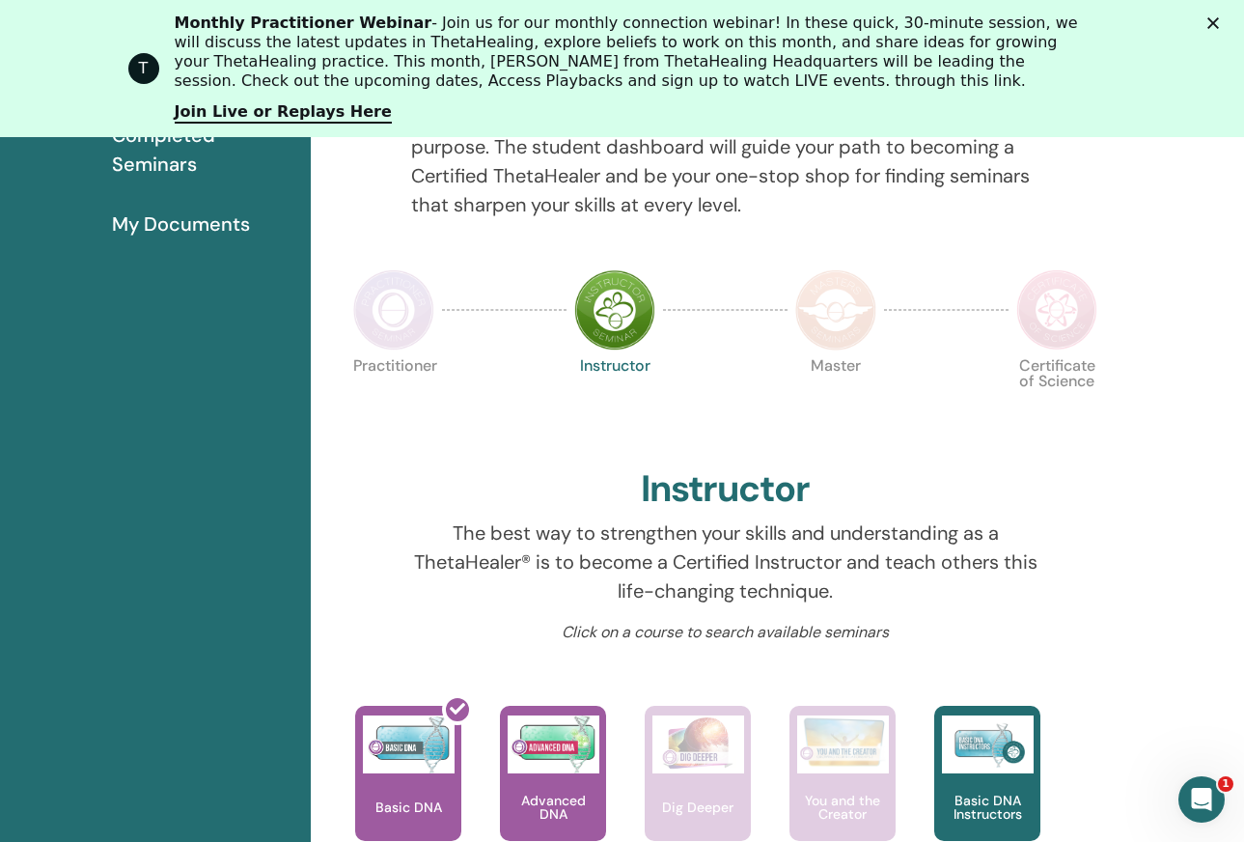
scroll to position [403, 0]
